Goal: Task Accomplishment & Management: Complete application form

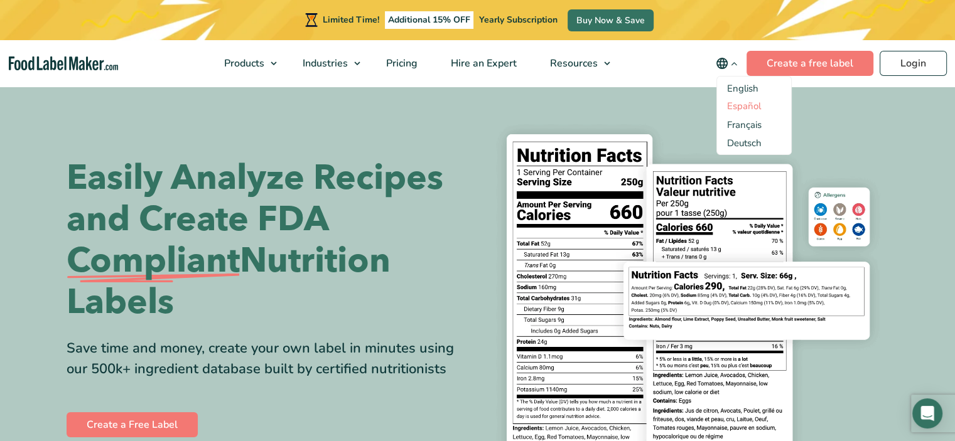
click at [746, 105] on link "Español" at bounding box center [744, 106] width 34 height 13
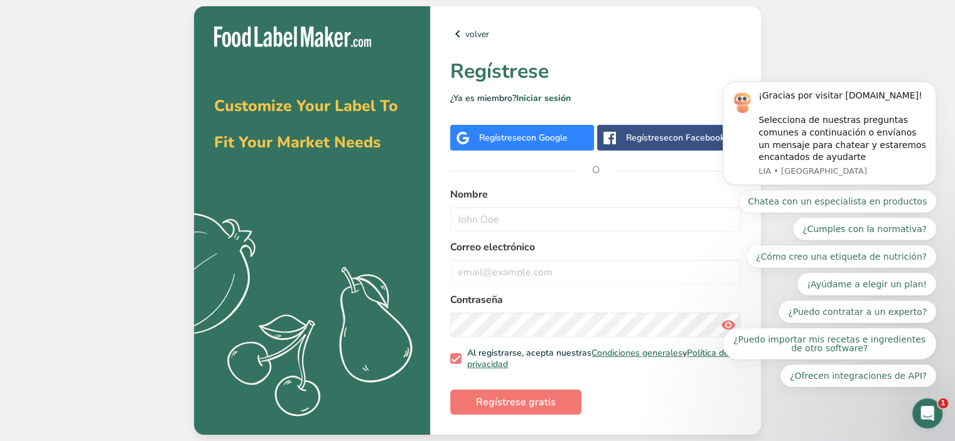
click at [526, 138] on span "con Google" at bounding box center [545, 138] width 46 height 12
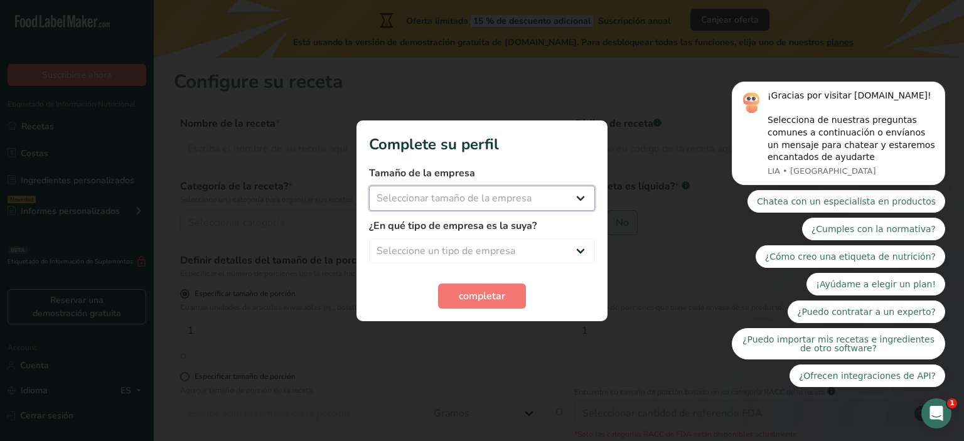
click at [460, 197] on select "Seleccionar tamaño de la empresa Menos de 10 empleados De 10 a 50 empleados De …" at bounding box center [482, 198] width 226 height 25
select select "1"
click at [369, 186] on select "Seleccionar tamaño de la empresa Menos de 10 empleados De 10 a 50 empleados De …" at bounding box center [482, 198] width 226 height 25
click at [467, 246] on select "Seleccione un tipo de empresa Fabricante de alimentos envasados Restaurante y c…" at bounding box center [482, 251] width 226 height 25
select select "1"
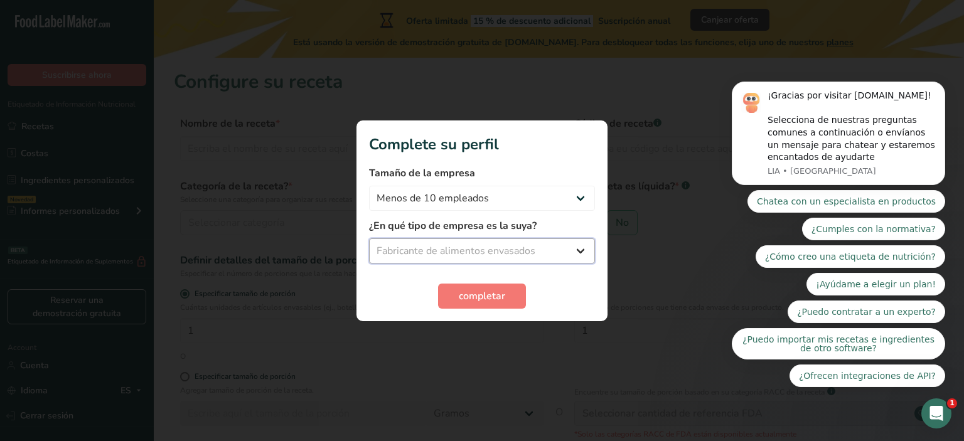
click at [369, 239] on select "Seleccione un tipo de empresa Fabricante de alimentos envasados Restaurante y c…" at bounding box center [482, 251] width 226 height 25
click at [490, 298] on span "completar" at bounding box center [482, 296] width 46 height 15
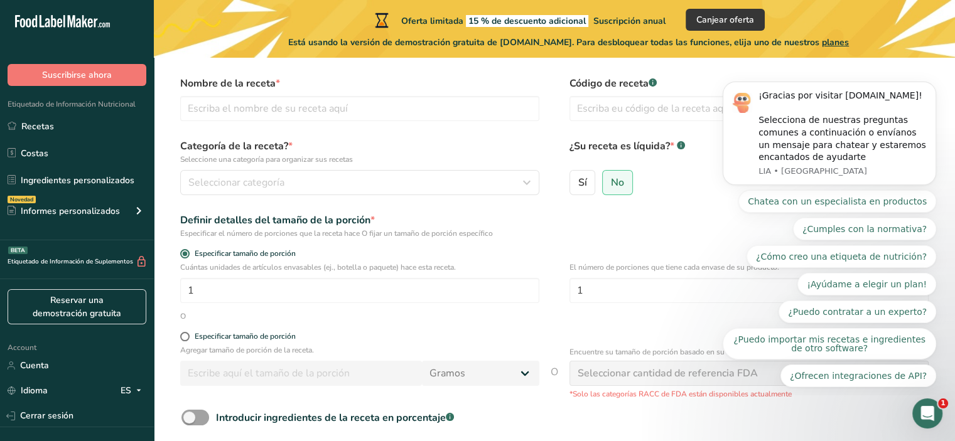
scroll to position [41, 0]
click at [332, 184] on div "Seleccionar categoría" at bounding box center [355, 181] width 335 height 15
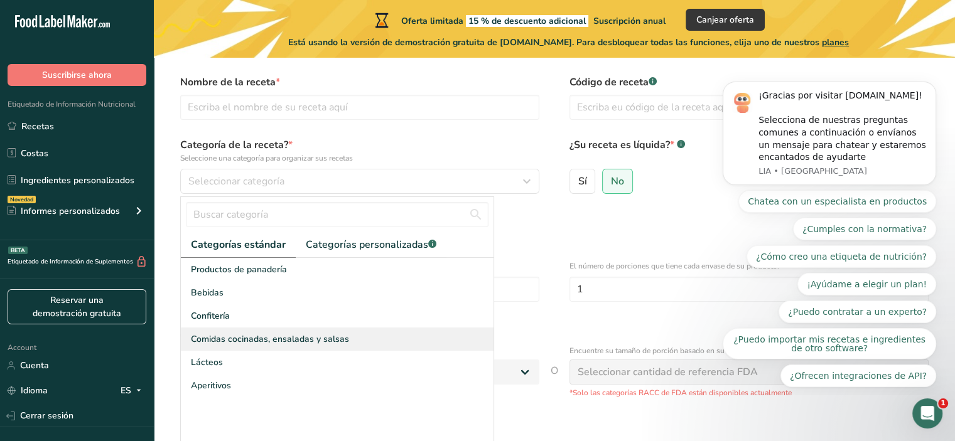
click at [276, 338] on span "Comidas cocinadas, ensaladas y salsas" at bounding box center [270, 339] width 158 height 13
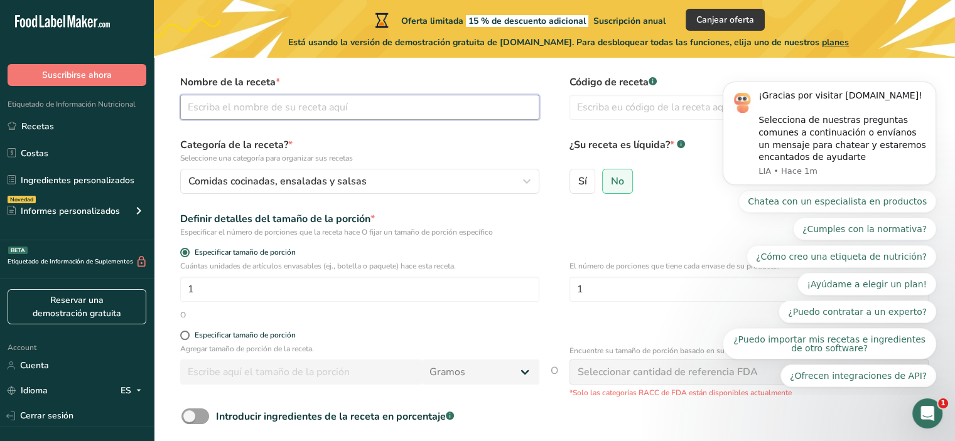
click at [264, 110] on input "text" at bounding box center [359, 107] width 359 height 25
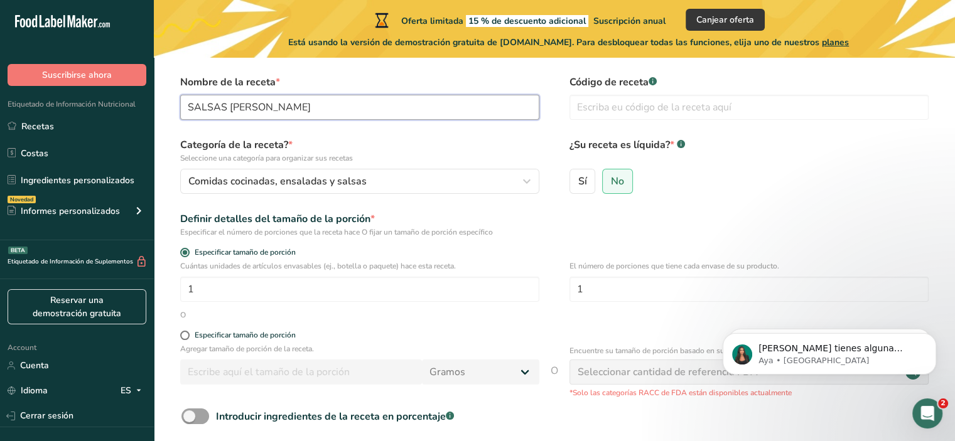
type input "SALSAS [PERSON_NAME]"
click at [435, 131] on form "Nombre de la receta * SALSAS [PERSON_NAME] Código de receta .a-a{fill:#347362;}…" at bounding box center [554, 285] width 761 height 420
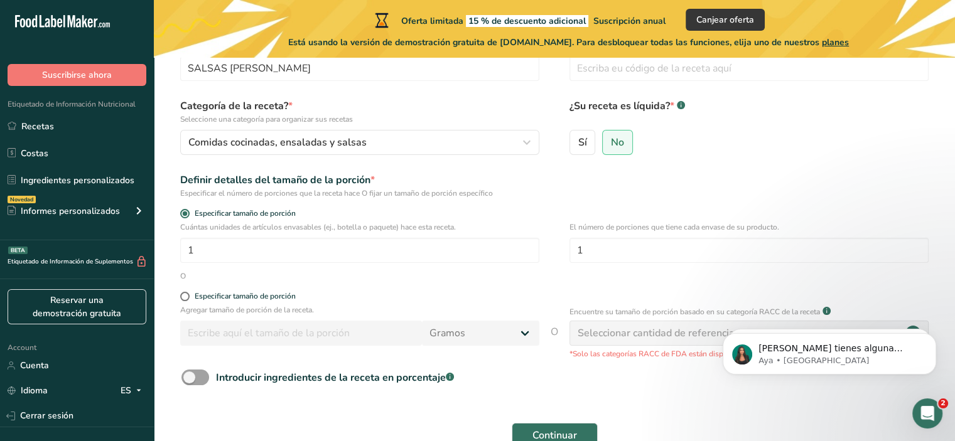
scroll to position [83, 0]
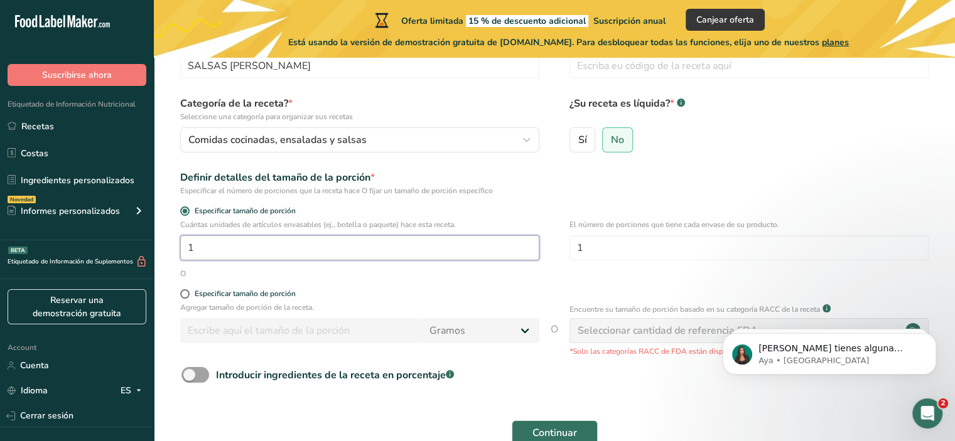
click at [249, 242] on input "1" at bounding box center [359, 247] width 359 height 25
click at [318, 279] on form "Nombre de la receta * SALSAS [PERSON_NAME] Código de receta .a-a{fill:#347362;}…" at bounding box center [554, 243] width 761 height 420
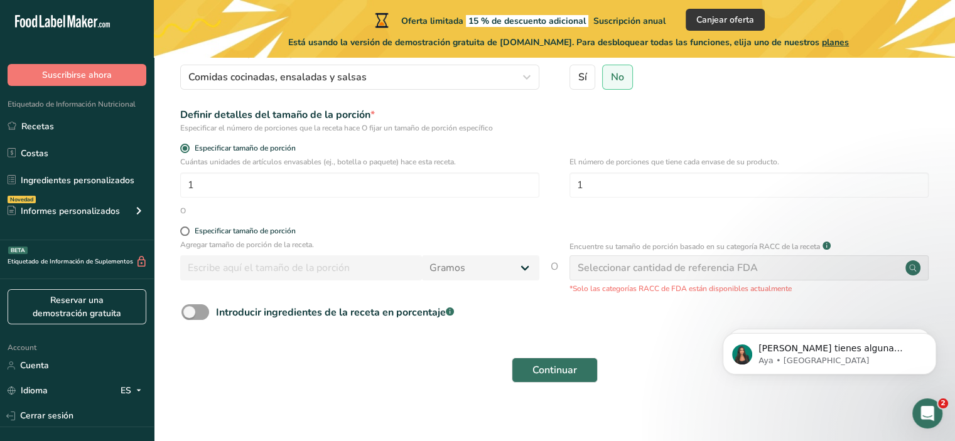
scroll to position [146, 0]
click at [190, 230] on span "Especificar tamaño de porción" at bounding box center [243, 231] width 106 height 9
click at [188, 230] on input "Especificar tamaño de porción" at bounding box center [184, 231] width 8 height 8
radio input "true"
radio input "false"
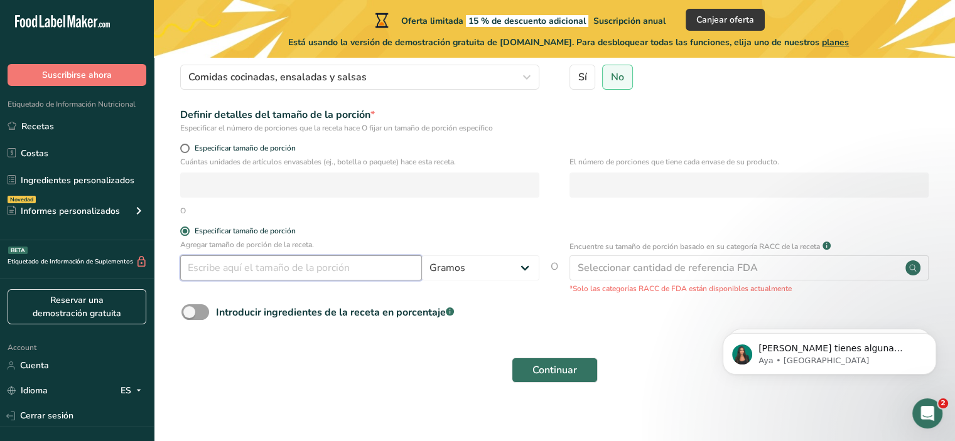
click at [238, 268] on input "number" at bounding box center [301, 268] width 242 height 25
type input "250"
click at [442, 271] on select "Gramos kg mg mcg libras onza [GEOGRAPHIC_DATA] mL onza líquida [GEOGRAPHIC_DATA…" at bounding box center [480, 268] width 117 height 25
click at [422, 256] on select "Gramos kg mg mcg libras onza [GEOGRAPHIC_DATA] mL onza líquida [GEOGRAPHIC_DATA…" at bounding box center [480, 268] width 117 height 25
click at [452, 271] on select "Gramos kg mg mcg libras onza [GEOGRAPHIC_DATA] mL onza líquida [GEOGRAPHIC_DATA…" at bounding box center [480, 268] width 117 height 25
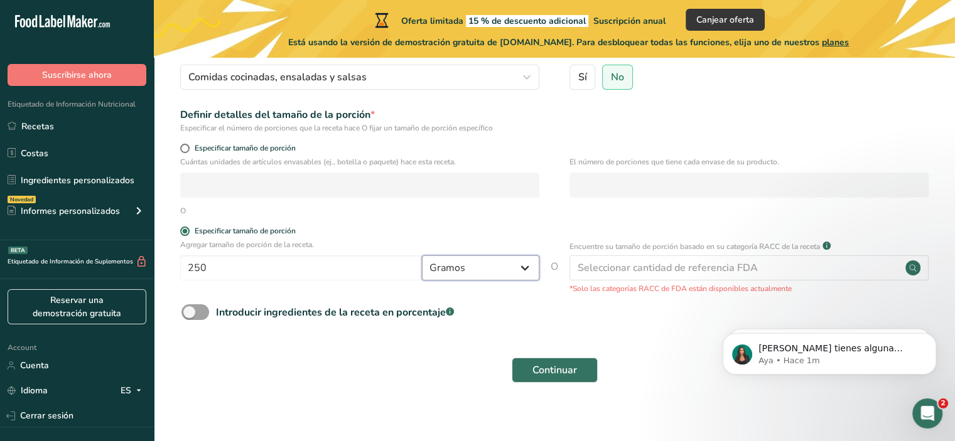
click at [514, 280] on select "Gramos kg mg mcg libras onza [GEOGRAPHIC_DATA] mL onza líquida [GEOGRAPHIC_DATA…" at bounding box center [480, 268] width 117 height 25
select select "17"
click at [422, 256] on select "Gramos kg mg mcg libras onza [GEOGRAPHIC_DATA] mL onza líquida [GEOGRAPHIC_DATA…" at bounding box center [480, 268] width 117 height 25
select select "22"
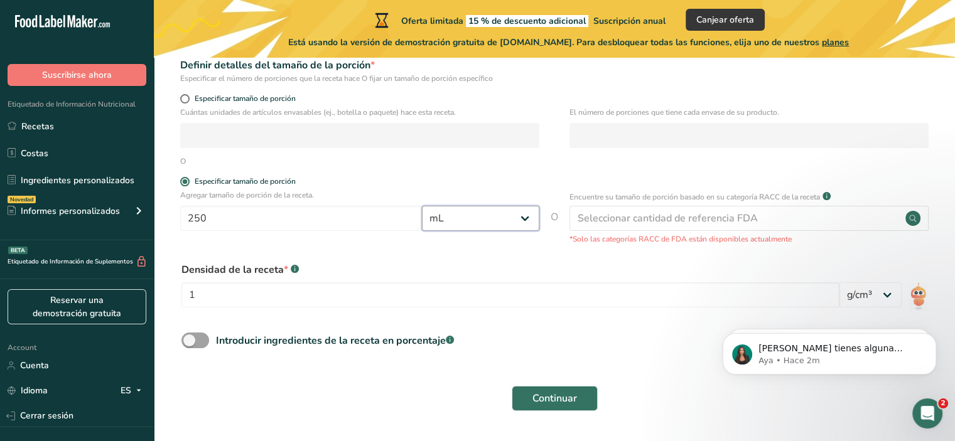
scroll to position [196, 0]
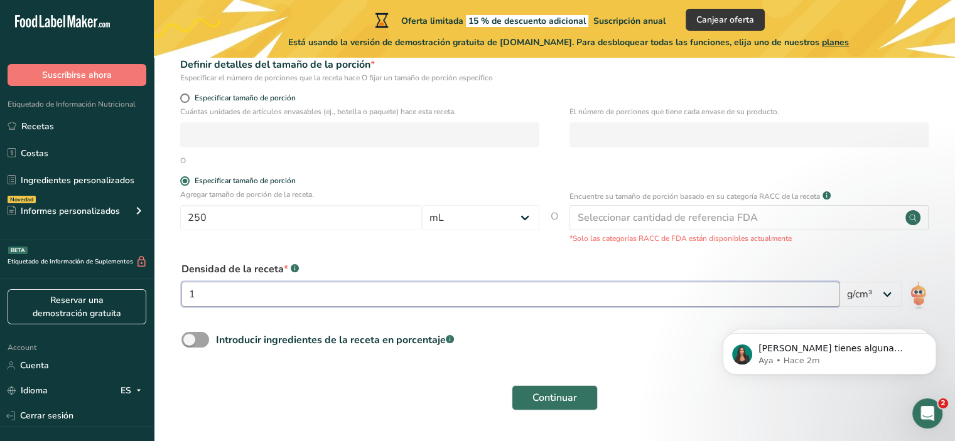
click at [344, 288] on input "1" at bounding box center [510, 294] width 658 height 25
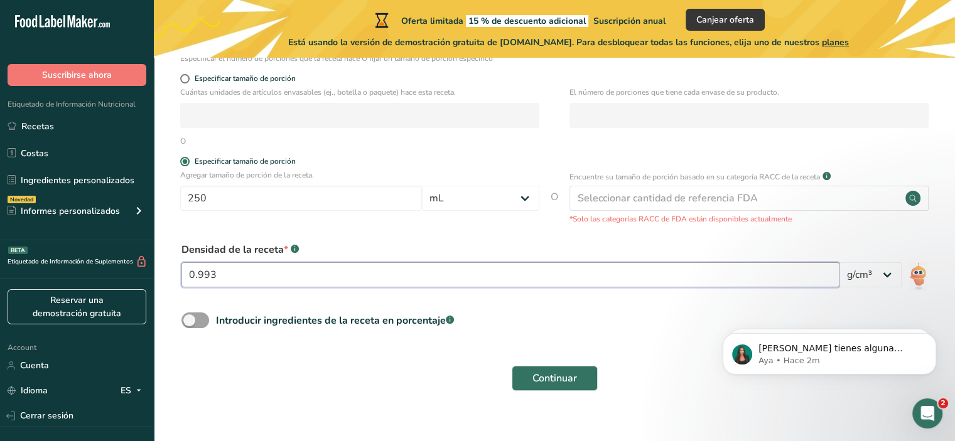
type input "0.993"
click at [354, 305] on form "Nombre de la receta * SALSAS [PERSON_NAME] Código de receta .a-a{fill:#347362;}…" at bounding box center [554, 150] width 761 height 498
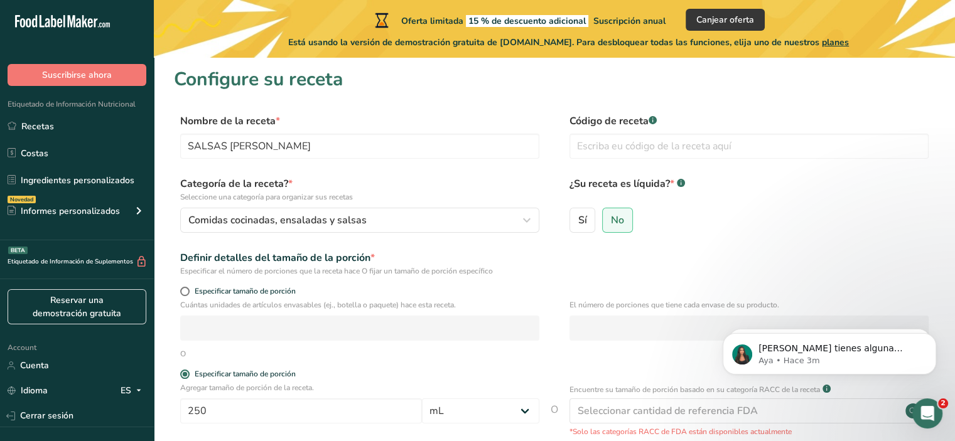
scroll to position [2, 0]
click at [576, 223] on input "Sí" at bounding box center [574, 221] width 8 height 8
radio input "true"
radio input "false"
click at [607, 149] on input "text" at bounding box center [749, 146] width 359 height 25
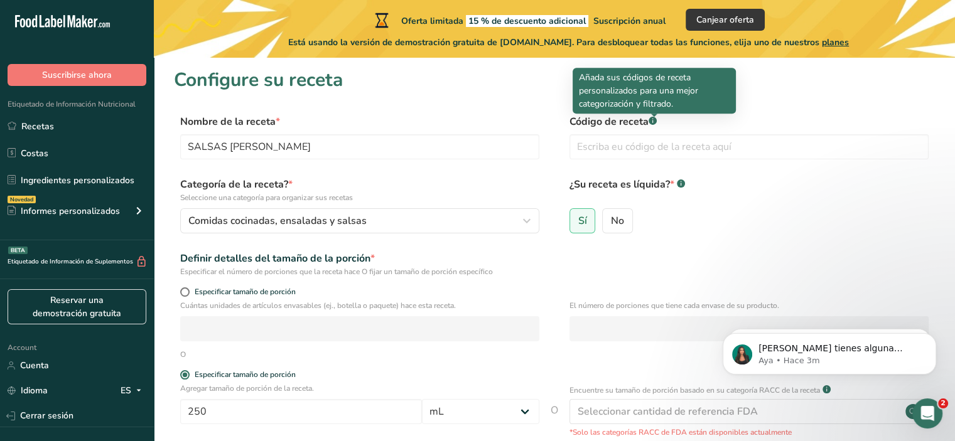
click at [696, 100] on p "Añada sus códigos de receta personalizados para una mejor categorización y filt…" at bounding box center [654, 91] width 151 height 40
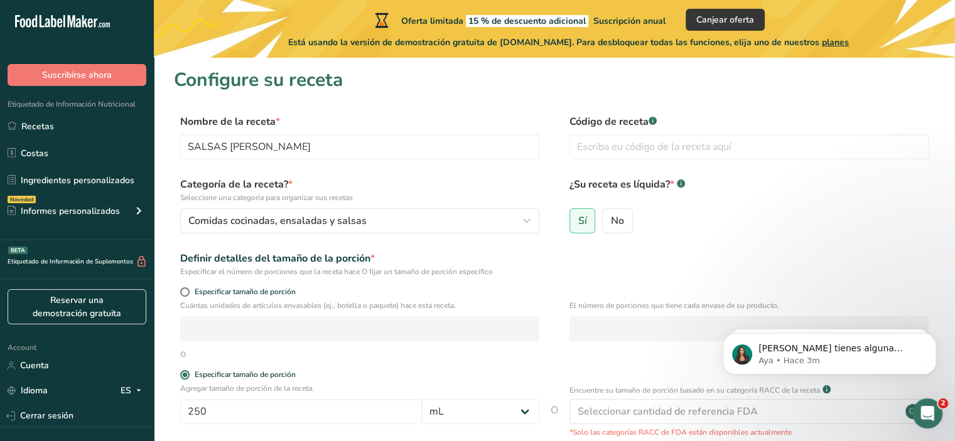
click at [748, 104] on section "Configure su receta Nombre de la receta * SALSAS [PERSON_NAME] Código de receta…" at bounding box center [554, 344] width 801 height 576
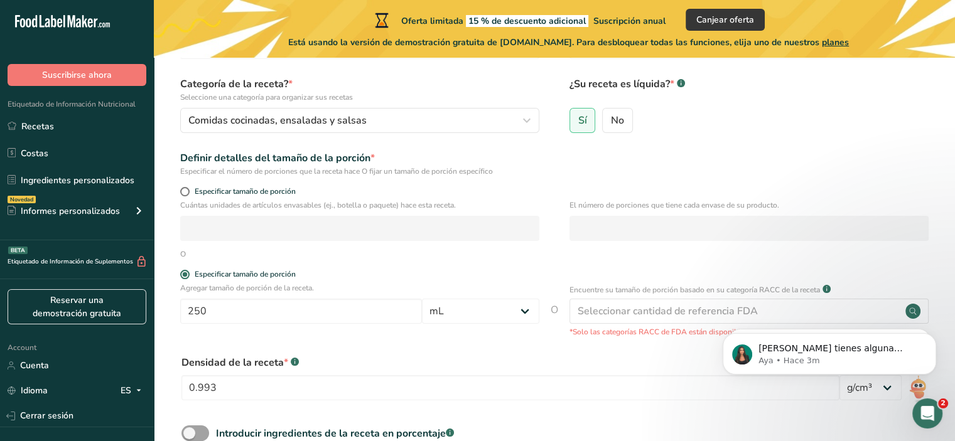
scroll to position [107, 0]
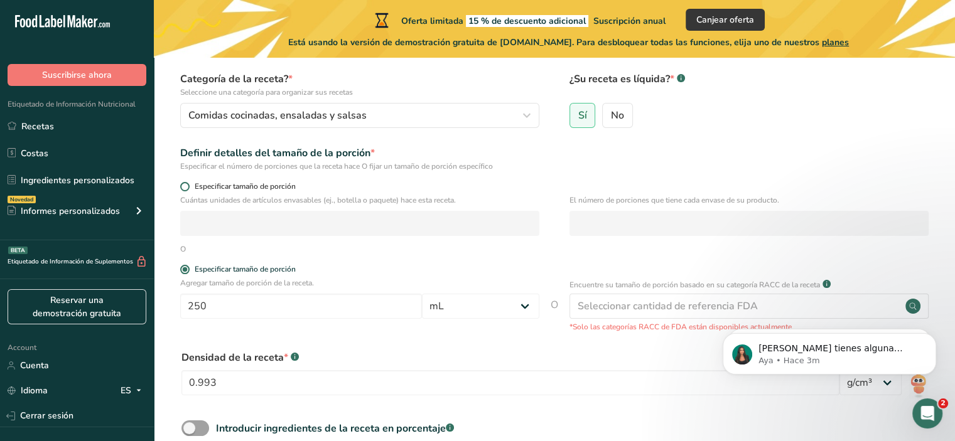
click at [191, 185] on span "Especificar tamaño de porción" at bounding box center [243, 186] width 106 height 9
click at [188, 185] on input "Especificar tamaño de porción" at bounding box center [184, 187] width 8 height 8
radio input "true"
radio input "false"
select select "0"
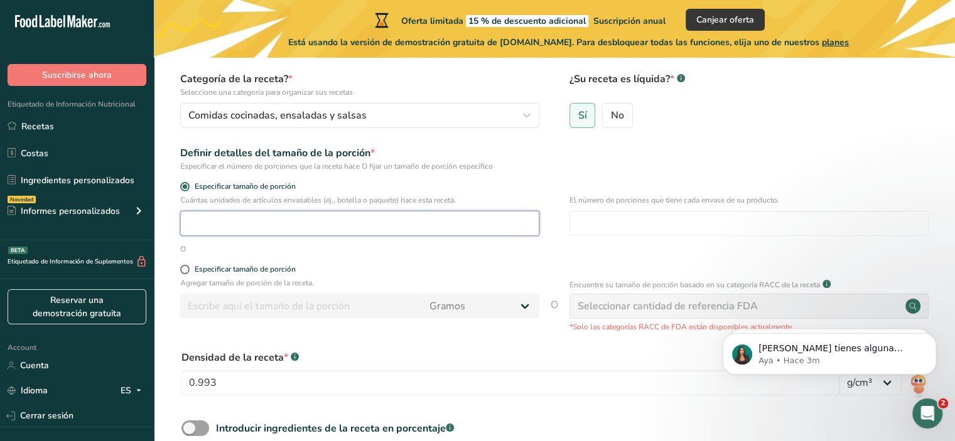
click at [224, 224] on input "number" at bounding box center [359, 223] width 359 height 25
type input "1"
click at [184, 246] on div "O" at bounding box center [183, 249] width 6 height 11
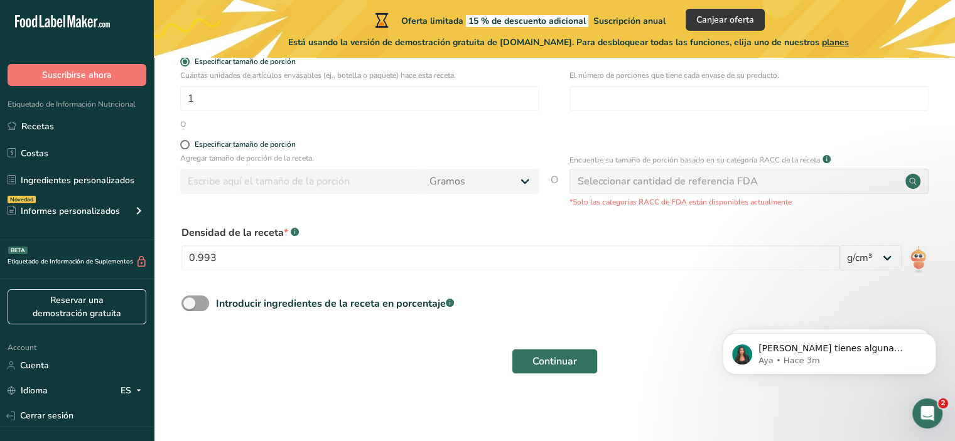
scroll to position [234, 0]
click at [274, 251] on input "0.993" at bounding box center [510, 257] width 658 height 25
click at [192, 301] on span at bounding box center [195, 303] width 28 height 16
click at [190, 301] on input "Introducir ingredientes de la receta en porcentaje .a-a{fill:#347362;}.b-a{fill…" at bounding box center [185, 303] width 8 height 8
checkbox input "true"
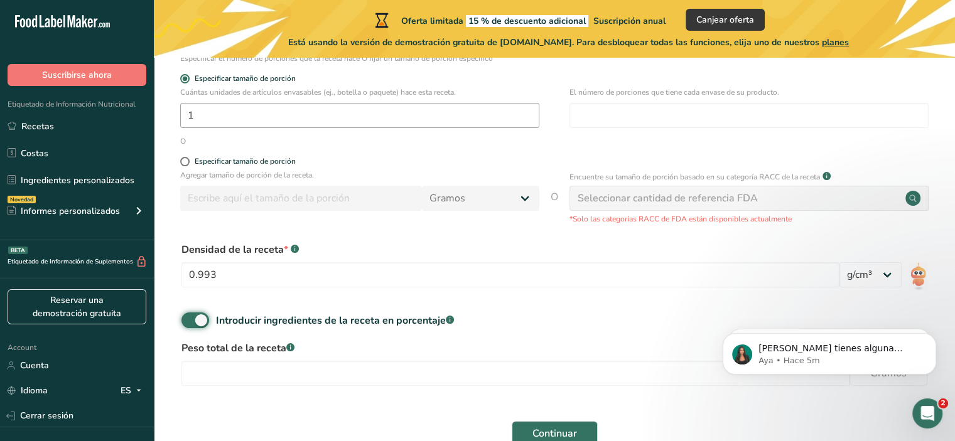
scroll to position [215, 0]
click at [222, 281] on input "0.993" at bounding box center [510, 275] width 658 height 25
type input "0"
click at [259, 291] on div "Densidad de la receta * .a-a{fill:#347362;}.b-a{fill:#fff;}" at bounding box center [510, 269] width 658 height 53
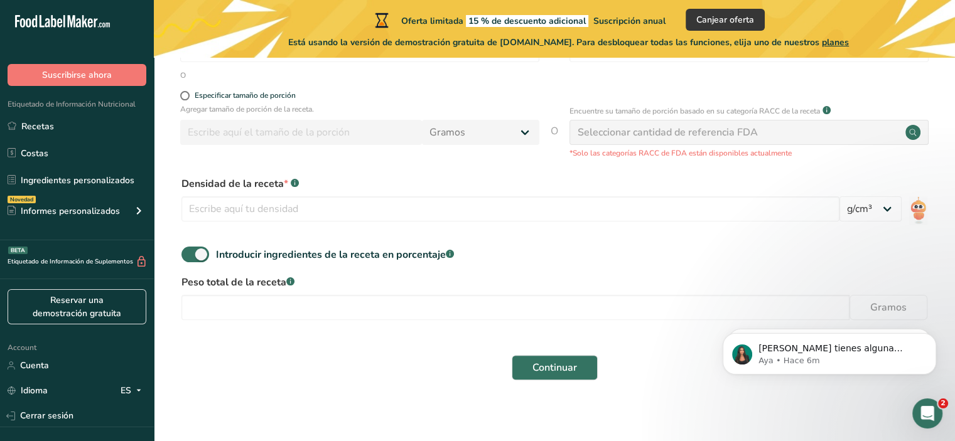
scroll to position [289, 0]
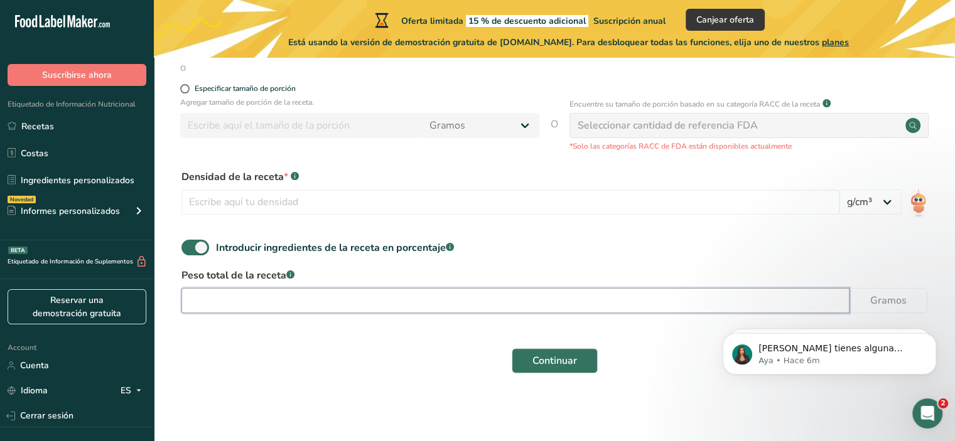
click at [234, 305] on input "number" at bounding box center [515, 300] width 668 height 25
type input "250"
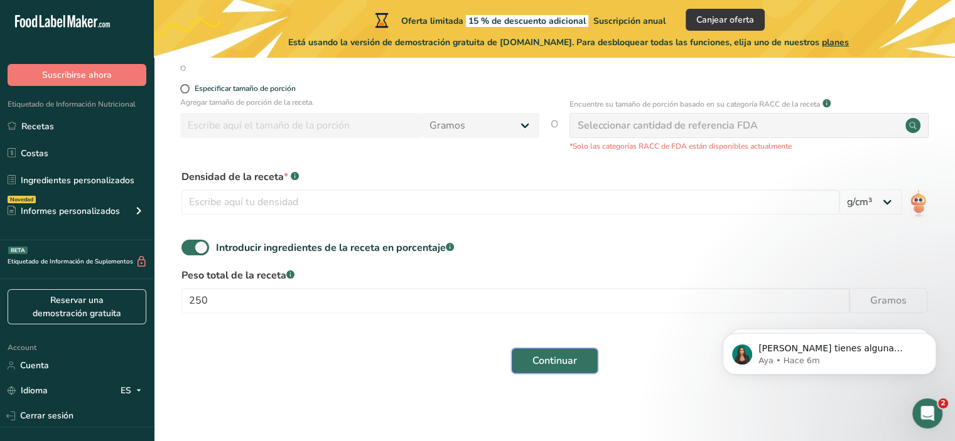
click at [550, 359] on span "Continuar" at bounding box center [554, 361] width 45 height 15
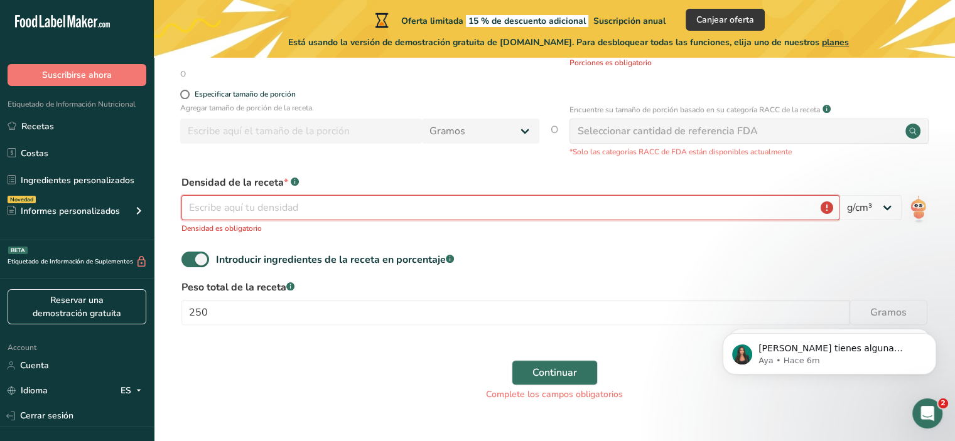
click at [361, 208] on input "number" at bounding box center [510, 207] width 658 height 25
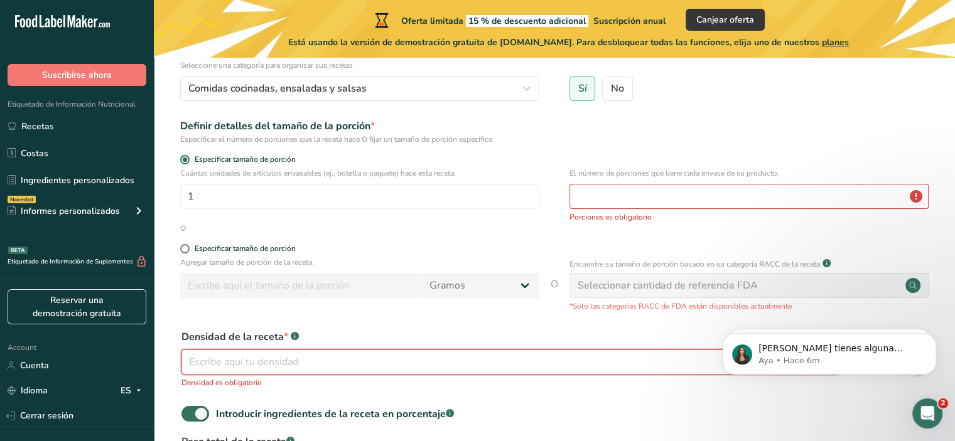
scroll to position [141, 0]
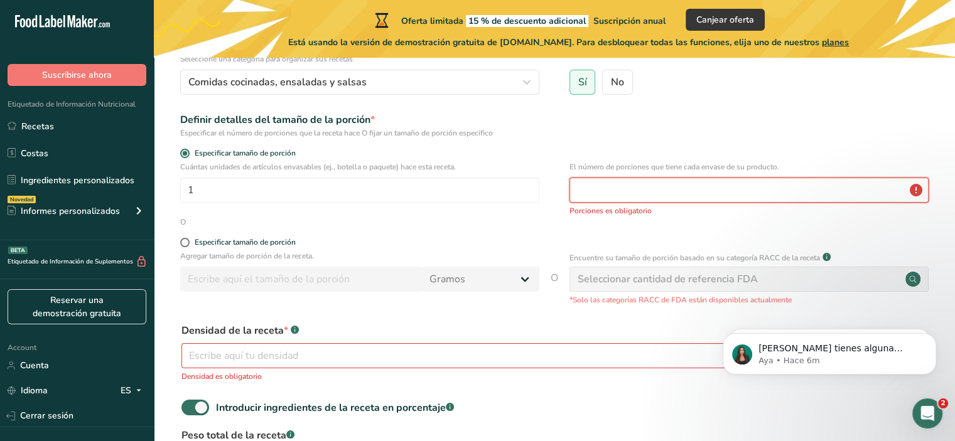
click at [633, 193] on input "number" at bounding box center [749, 190] width 359 height 25
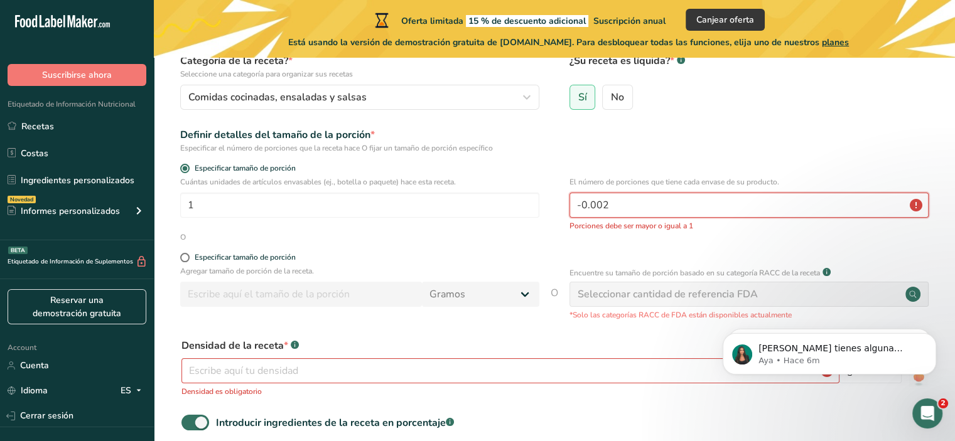
scroll to position [125, 0]
type input "-0.002"
click at [186, 258] on span at bounding box center [184, 258] width 9 height 9
click at [186, 258] on input "Especificar tamaño de porción" at bounding box center [184, 258] width 8 height 8
radio input "true"
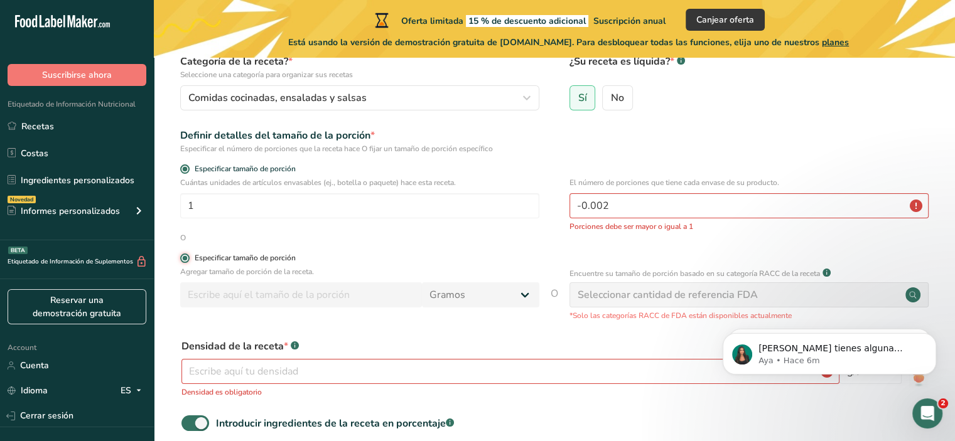
radio input "false"
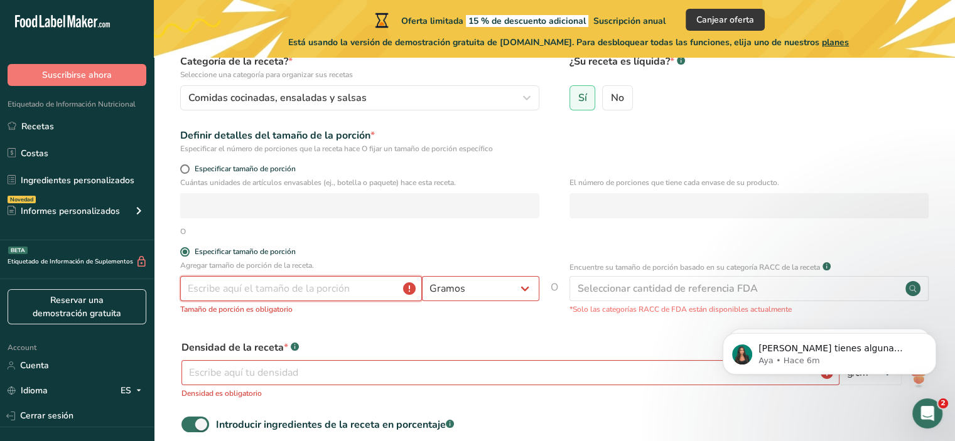
click at [343, 286] on input "number" at bounding box center [301, 288] width 242 height 25
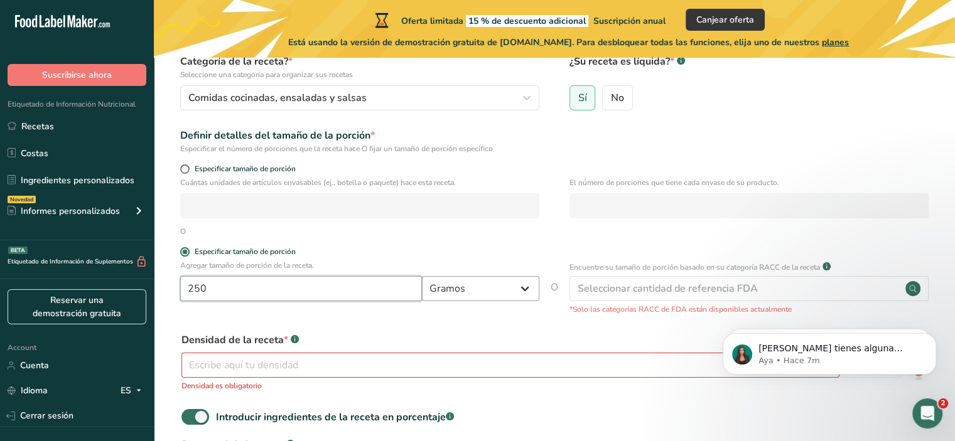
type input "250"
click at [505, 292] on select "Gramos kg mg mcg libras onza [GEOGRAPHIC_DATA] mL onza líquida [GEOGRAPHIC_DATA…" at bounding box center [480, 288] width 117 height 25
select select "17"
click at [422, 276] on select "Gramos kg mg mcg libras onza [GEOGRAPHIC_DATA] mL onza líquida [GEOGRAPHIC_DATA…" at bounding box center [480, 288] width 117 height 25
click at [469, 332] on div "Densidad de la receta * .a-a{fill:#347362;}.b-a{fill:#fff;} Densidad es obligat…" at bounding box center [554, 362] width 761 height 74
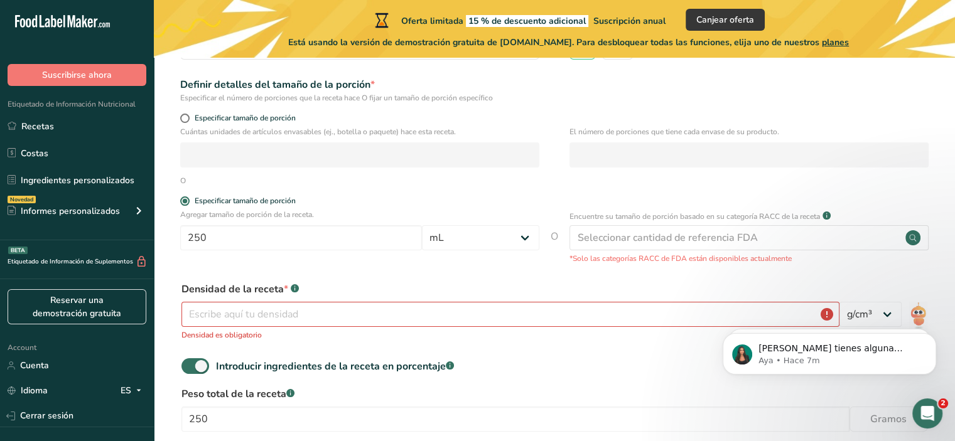
scroll to position [261, 0]
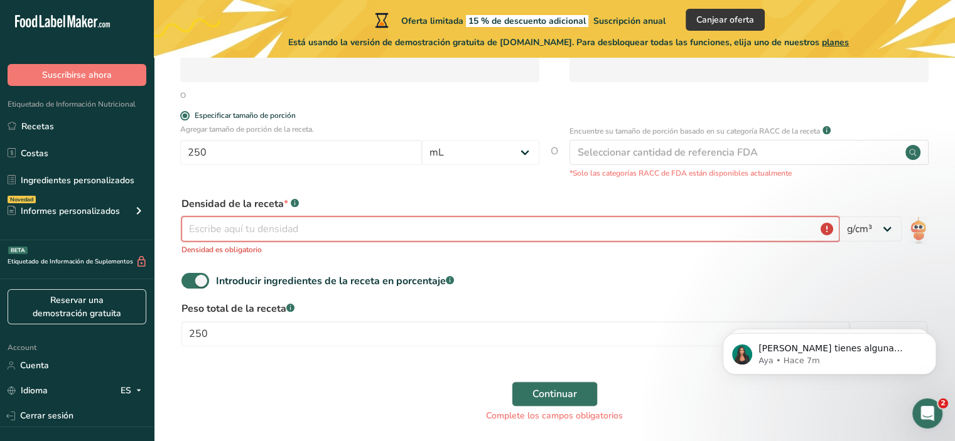
click at [273, 226] on input "number" at bounding box center [510, 229] width 658 height 25
click at [411, 269] on form "Nombre de la receta * SALSAS [PERSON_NAME] Código de receta .a-a{fill:#347362;}…" at bounding box center [554, 142] width 761 height 575
click at [414, 220] on input "number" at bounding box center [510, 229] width 658 height 25
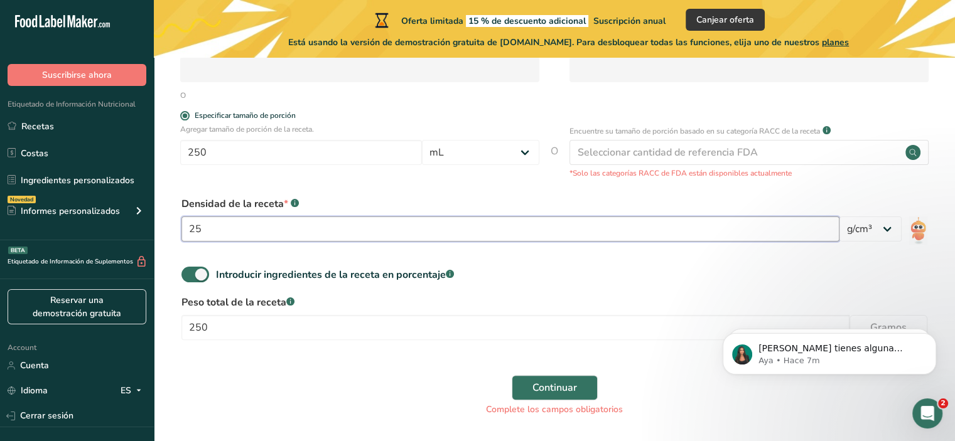
type input "2"
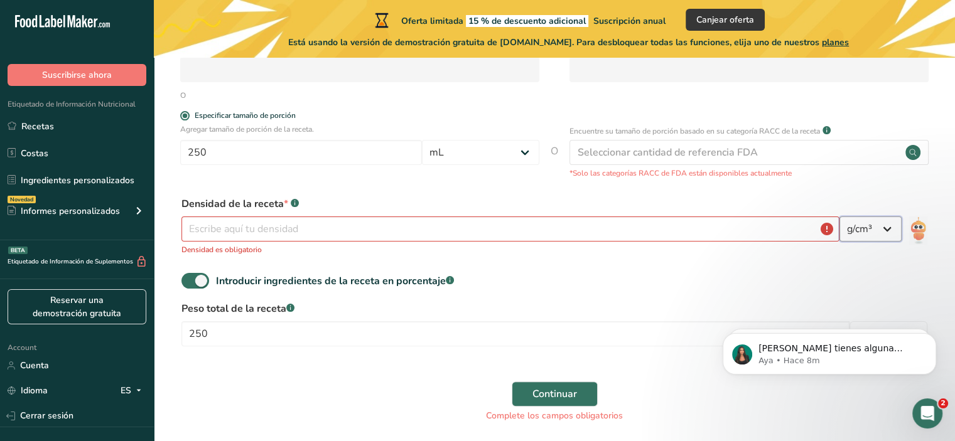
click at [855, 228] on select "lb/pie³ g/cm³" at bounding box center [870, 229] width 62 height 25
click at [831, 226] on input "number" at bounding box center [510, 229] width 658 height 25
click at [230, 250] on p "Densidad es obligatorio" at bounding box center [510, 249] width 658 height 11
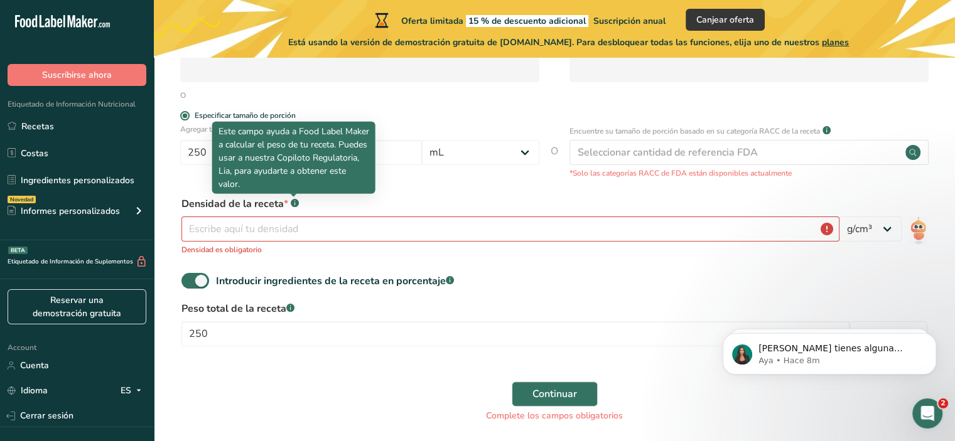
click at [291, 205] on rect at bounding box center [295, 203] width 8 height 8
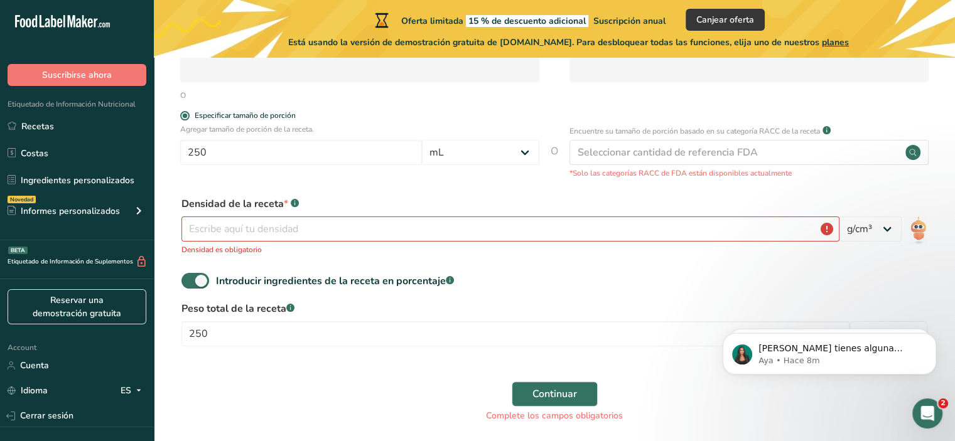
click at [291, 205] on rect at bounding box center [295, 203] width 8 height 8
click at [245, 220] on input "number" at bounding box center [510, 229] width 658 height 25
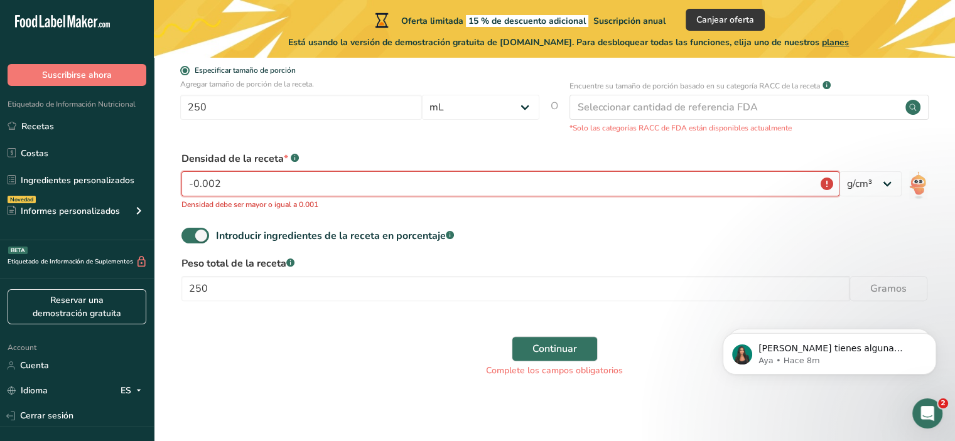
scroll to position [310, 0]
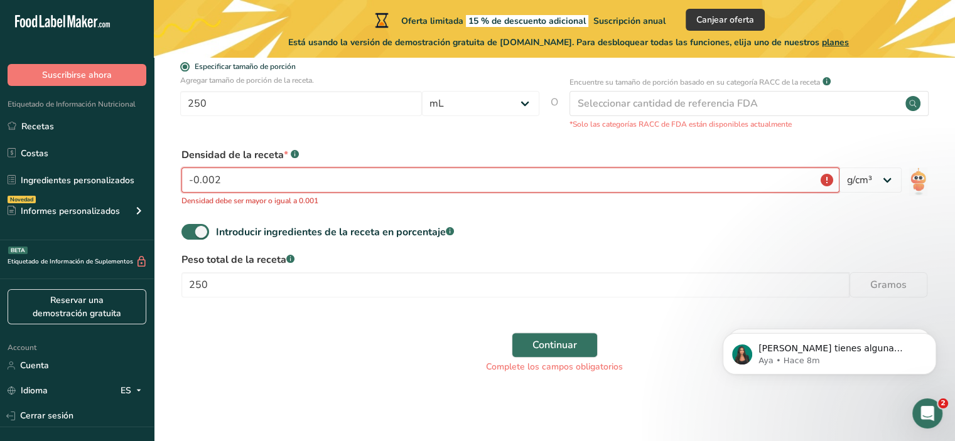
type input "-0.002"
click at [700, 212] on div "Densidad de la receta * .a-a{fill:#347362;}.b-a{fill:#fff;} -0.002 Densidad deb…" at bounding box center [554, 177] width 761 height 74
click at [170, 73] on section "Configure su receta Nombre de la receta * SALSAS [PERSON_NAME] Código de receta…" at bounding box center [554, 75] width 801 height 654
